Goal: Use online tool/utility

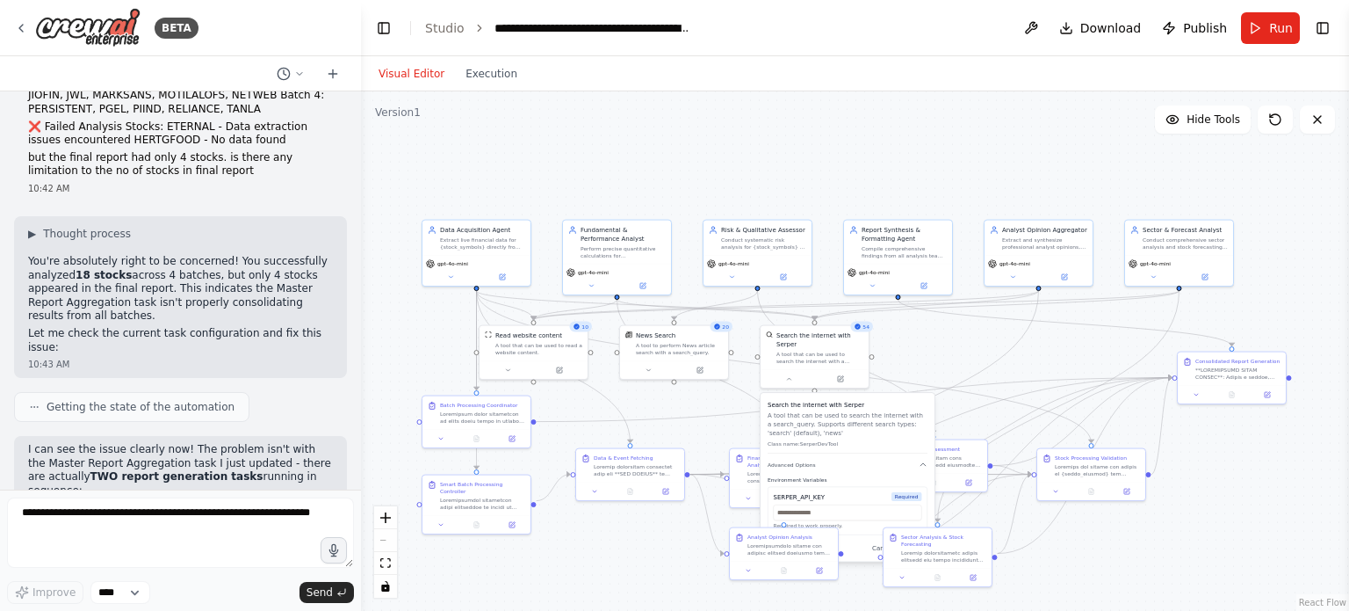
click at [1193, 520] on div ".deletable-edge-delete-btn { width: 20px; height: 20px; border: 0px solid #ffff…" at bounding box center [855, 350] width 988 height 519
click at [1242, 478] on div ".deletable-edge-delete-btn { width: 20px; height: 20px; border: 0px solid #ffff…" at bounding box center [855, 350] width 988 height 519
click at [1017, 152] on div ".deletable-edge-delete-btn { width: 20px; height: 20px; border: 0px solid #ffff…" at bounding box center [855, 350] width 988 height 519
click at [481, 76] on button "Execution" at bounding box center [491, 73] width 73 height 21
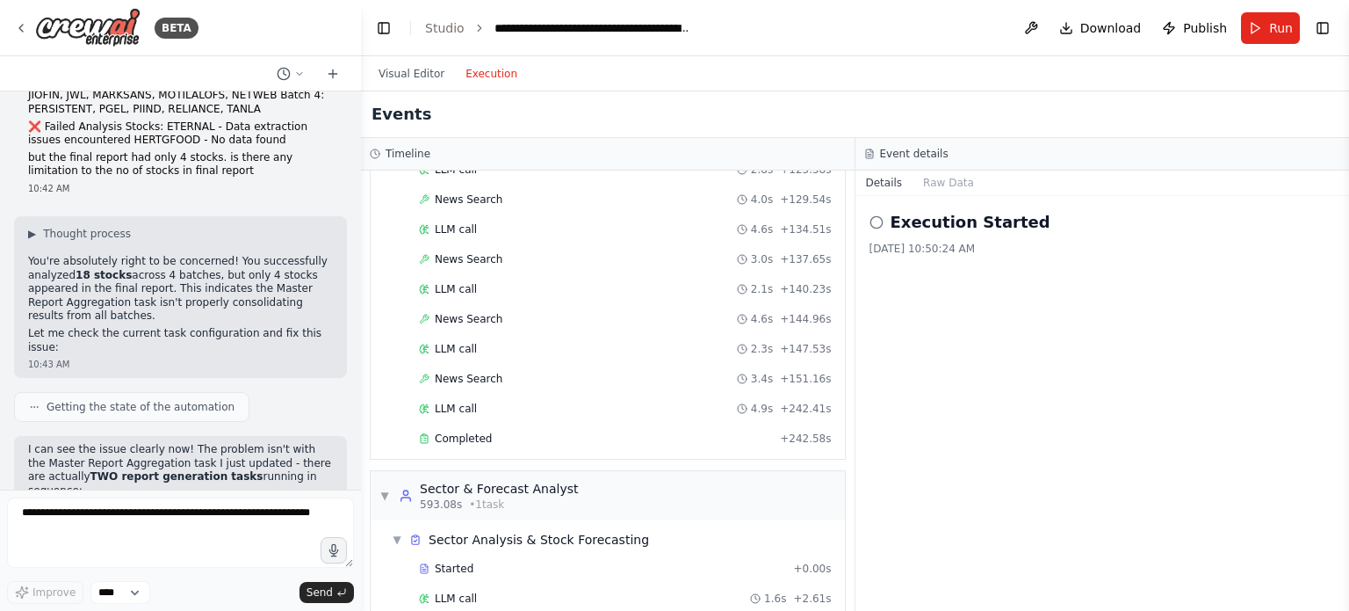
scroll to position [5912, 0]
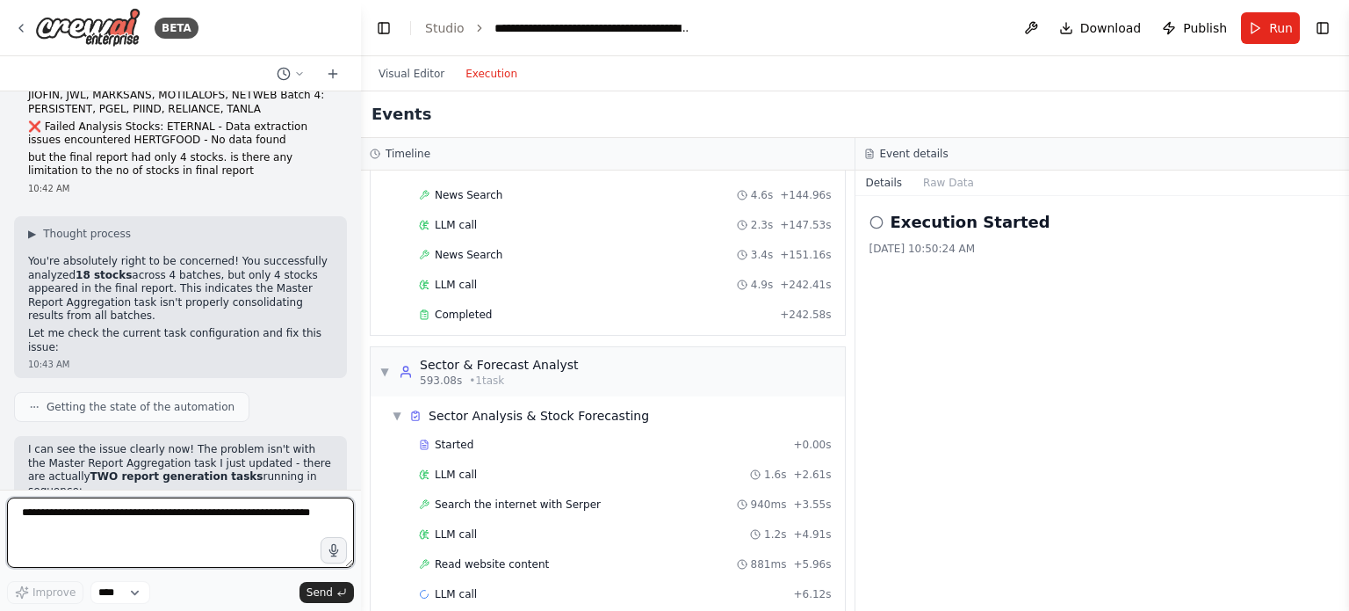
click at [171, 530] on textarea at bounding box center [180, 532] width 347 height 70
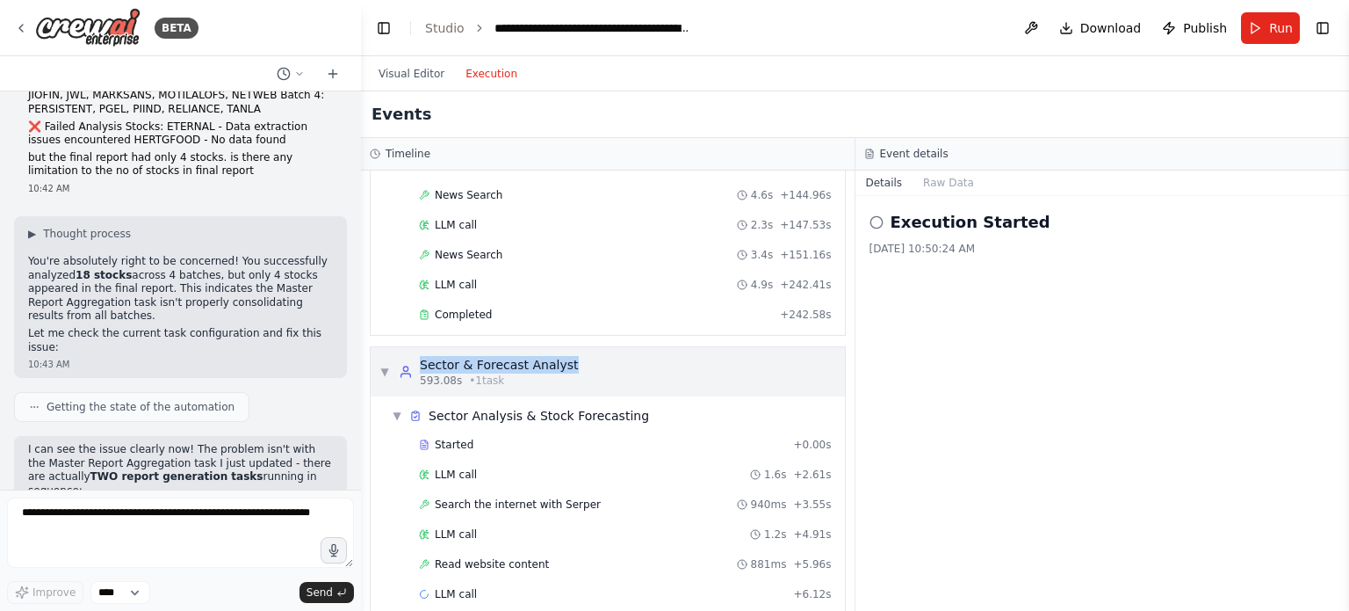
drag, startPoint x: 573, startPoint y: 293, endPoint x: 416, endPoint y: 295, distance: 157.3
click at [416, 347] on div "▼ Sector & Forecast Analyst 593.08s • 1 task" at bounding box center [608, 371] width 474 height 49
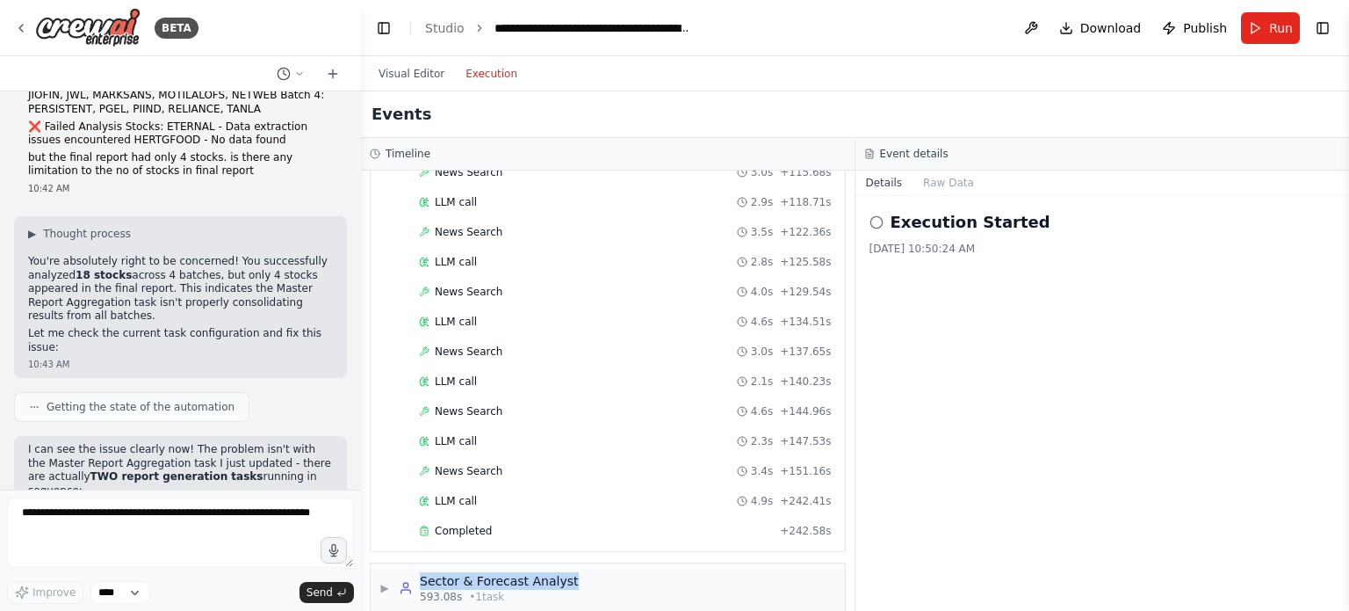
copy div "Sector & Forecast Analyst"
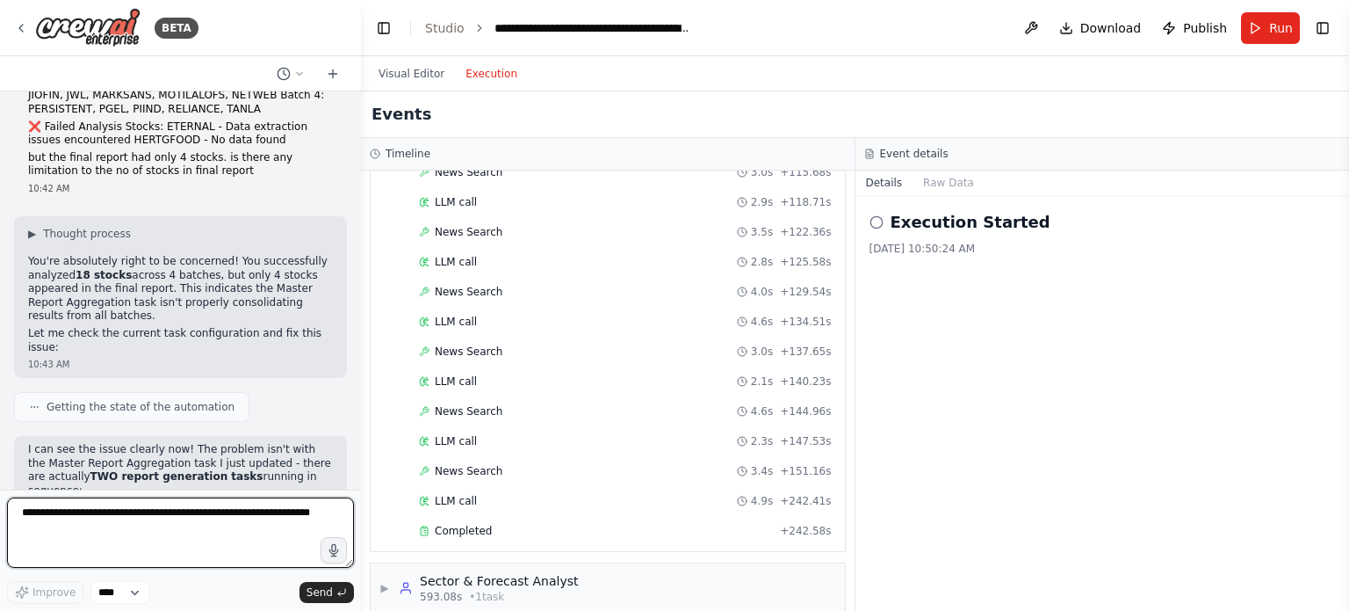
click at [160, 533] on textarea at bounding box center [180, 532] width 347 height 70
paste textarea "**********"
type textarea "**********"
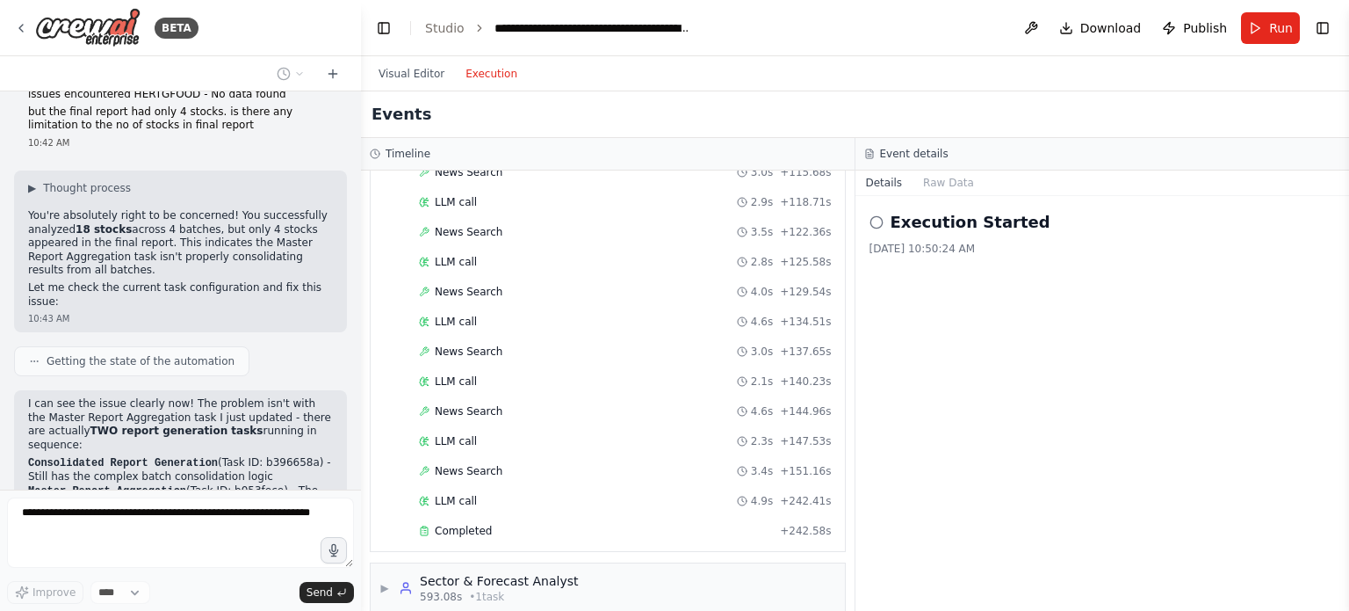
scroll to position [47743, 0]
